Goal: Download file/media

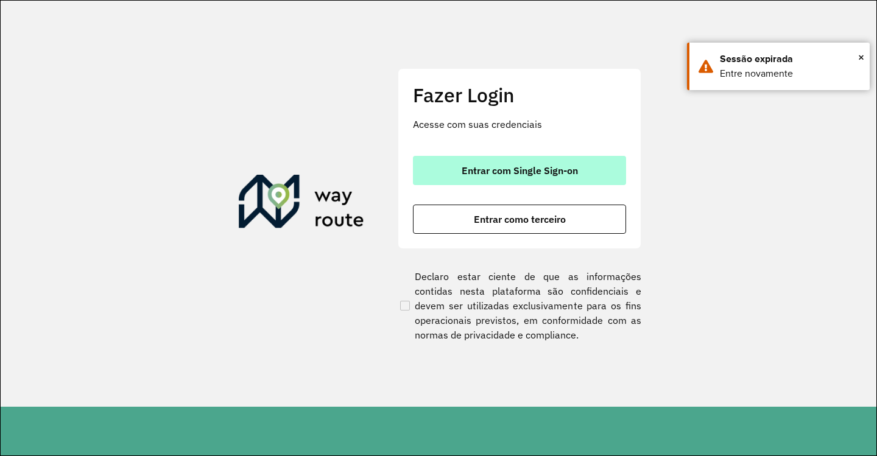
click at [497, 170] on span "Entrar com Single Sign-on" at bounding box center [519, 171] width 116 height 10
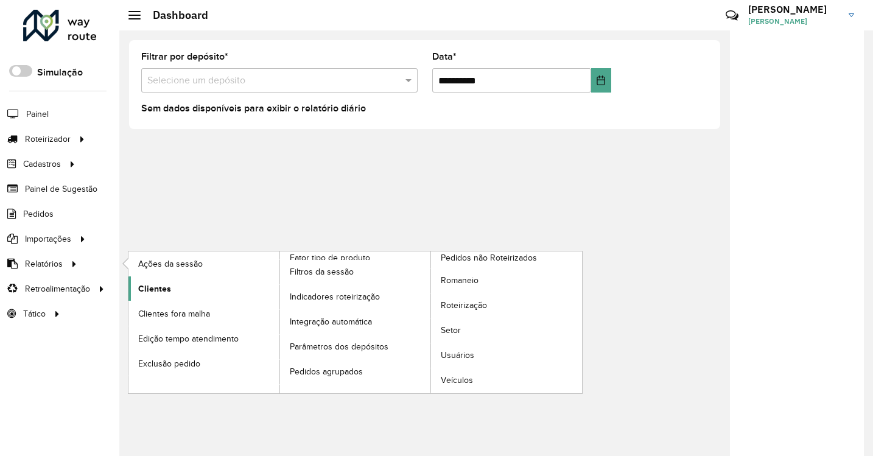
click at [141, 295] on link "Clientes" at bounding box center [203, 288] width 151 height 24
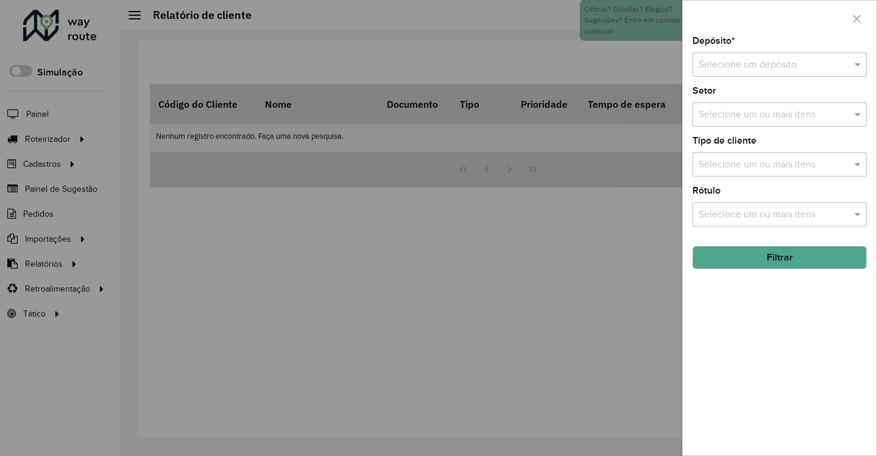
click at [84, 241] on div at bounding box center [438, 228] width 877 height 456
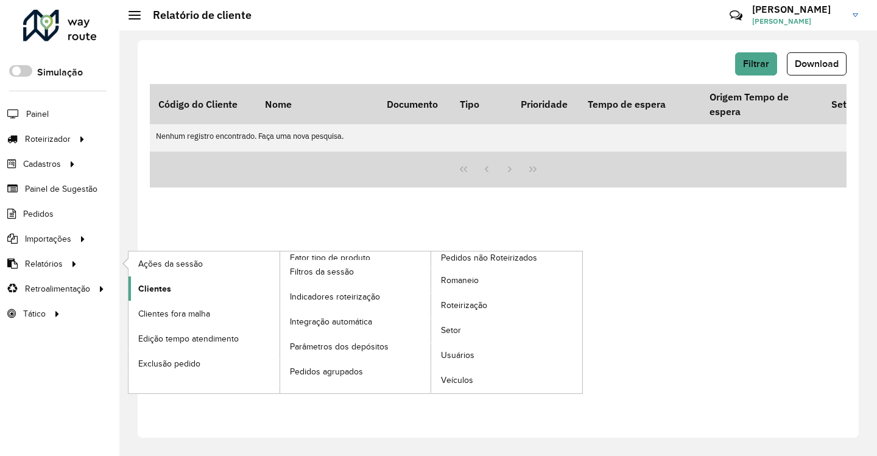
click at [147, 286] on span "Clientes" at bounding box center [154, 288] width 33 height 13
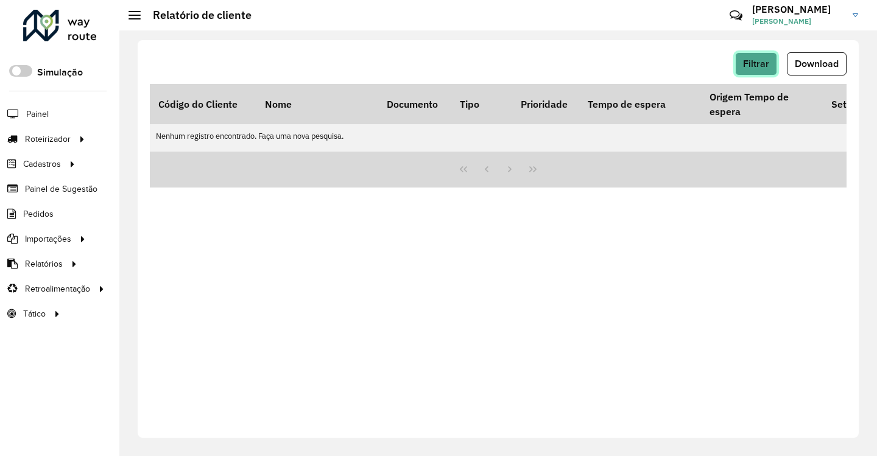
click at [765, 63] on span "Filtrar" at bounding box center [756, 63] width 26 height 10
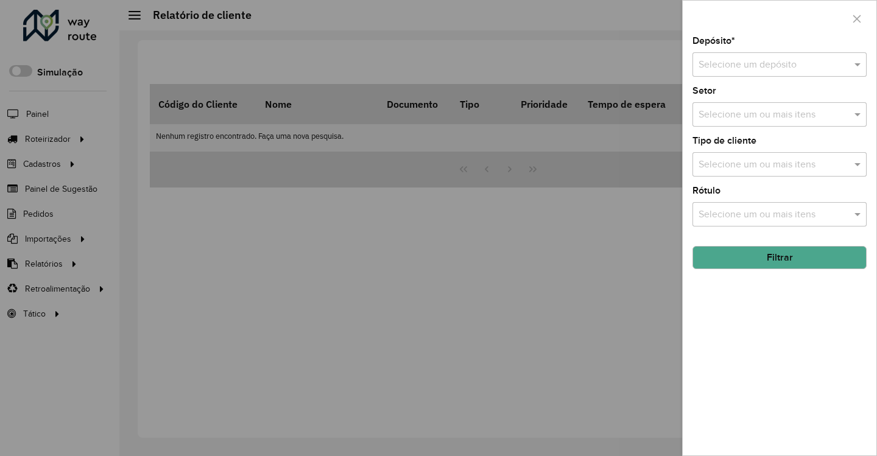
click at [779, 66] on input "text" at bounding box center [767, 65] width 138 height 15
type input "*****"
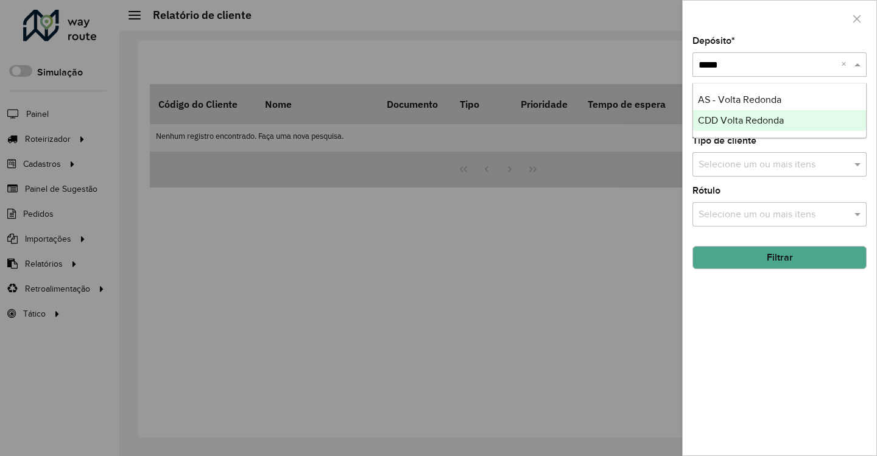
click at [729, 119] on span "CDD Volta Redonda" at bounding box center [741, 120] width 86 height 10
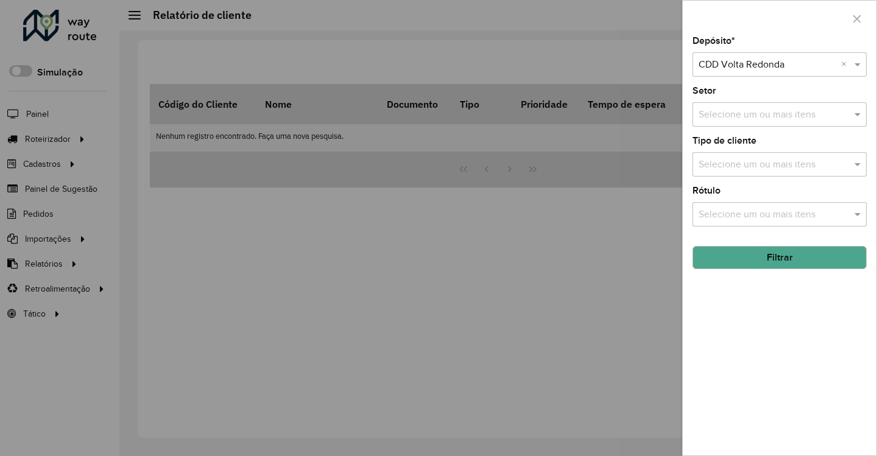
click at [793, 259] on button "Filtrar" at bounding box center [779, 257] width 174 height 23
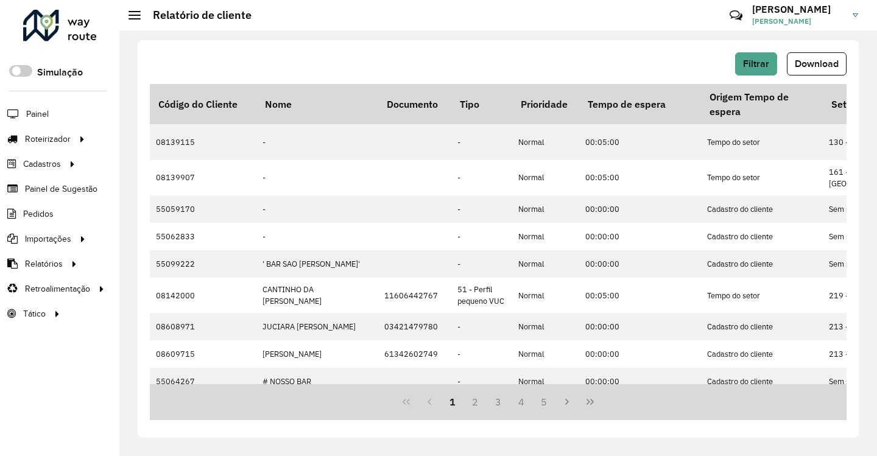
click at [822, 74] on button "Download" at bounding box center [817, 63] width 60 height 23
click at [836, 72] on button "Download" at bounding box center [817, 63] width 60 height 23
click at [591, 54] on div "Filtrar Download" at bounding box center [498, 63] width 696 height 23
click at [807, 63] on span "Download" at bounding box center [816, 63] width 44 height 10
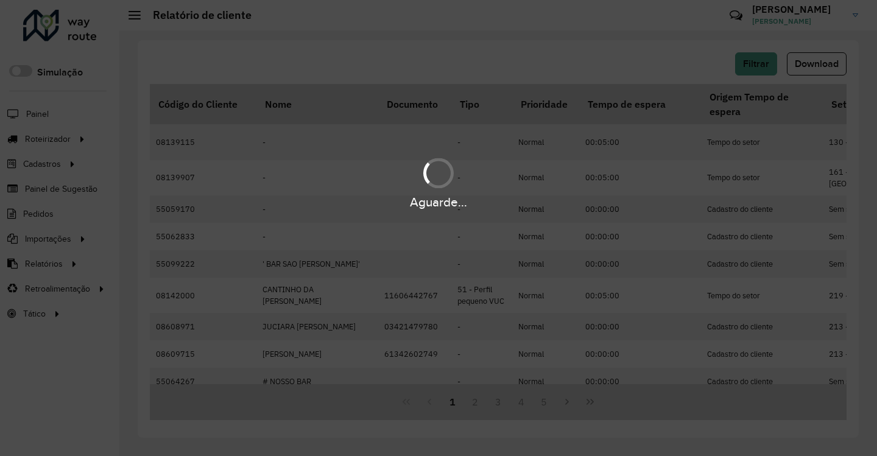
click at [465, 158] on div "Aguarde..." at bounding box center [438, 182] width 877 height 58
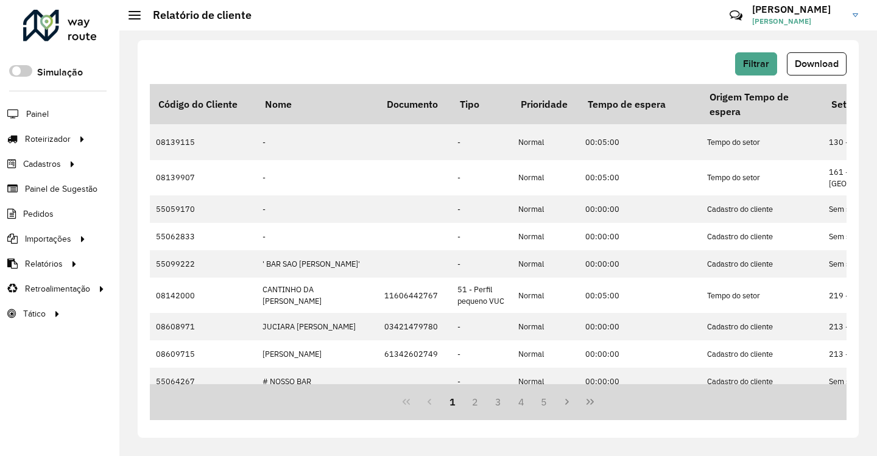
click at [494, 43] on div "Filtrar Download Código do Cliente Nome Documento Tipo Prioridade Tempo de espe…" at bounding box center [498, 239] width 721 height 398
